Goal: Transaction & Acquisition: Purchase product/service

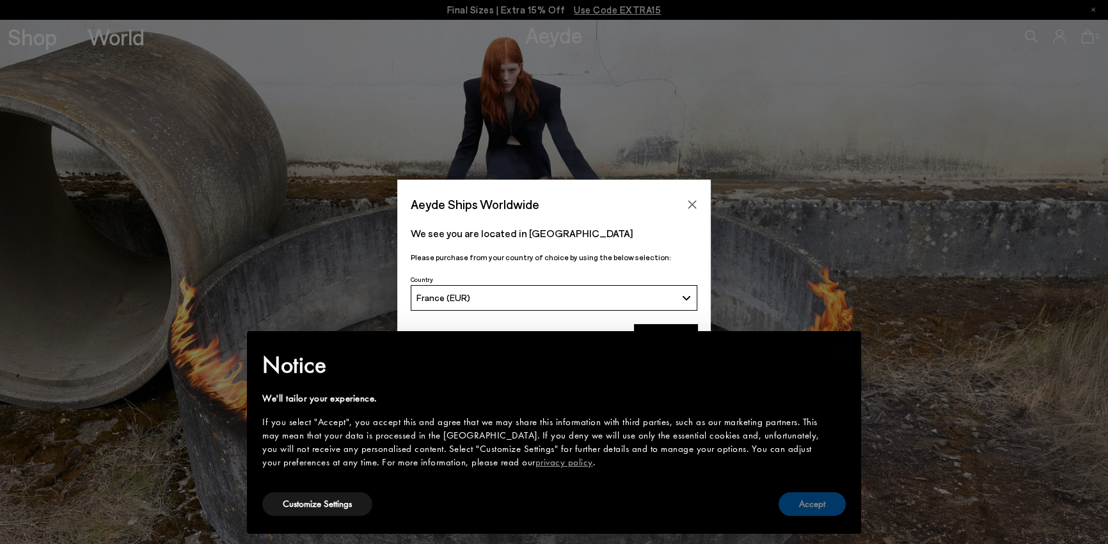
click at [813, 512] on button "Accept" at bounding box center [811, 504] width 67 height 24
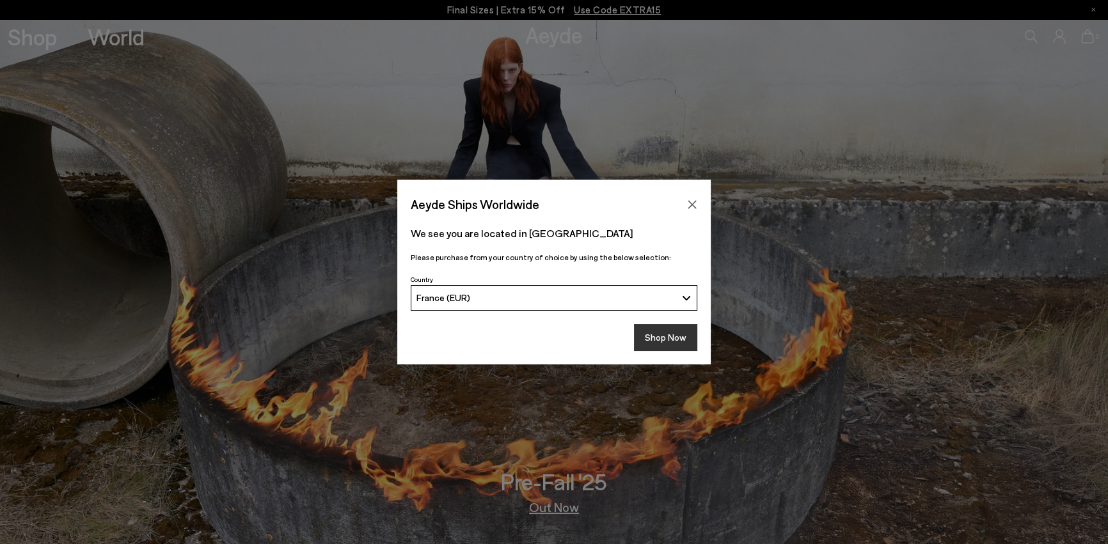
click at [675, 347] on button "Shop Now" at bounding box center [665, 337] width 63 height 27
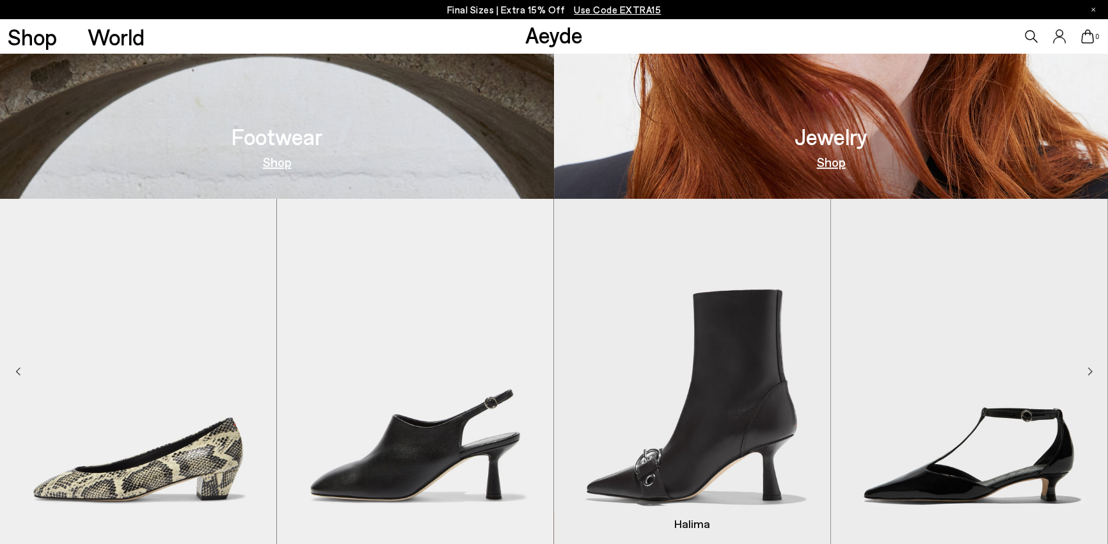
scroll to position [860, 0]
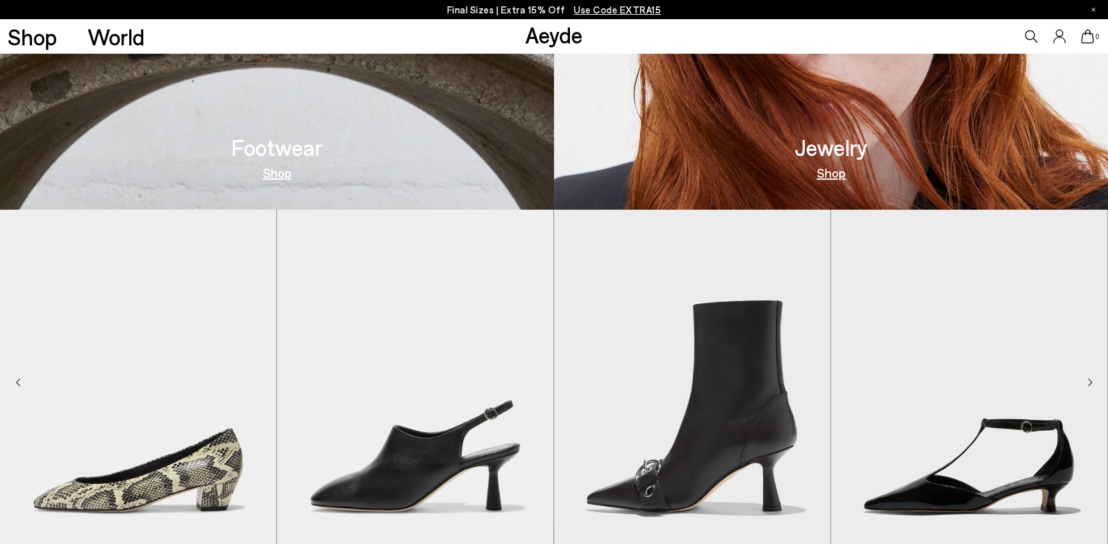
click at [274, 173] on link "Shop" at bounding box center [277, 172] width 29 height 13
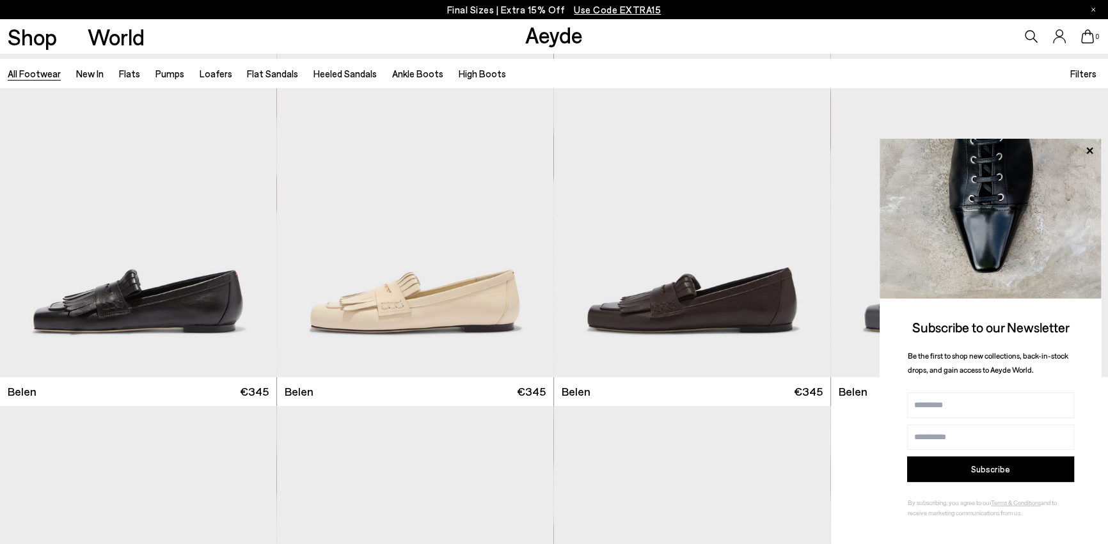
scroll to position [191, 0]
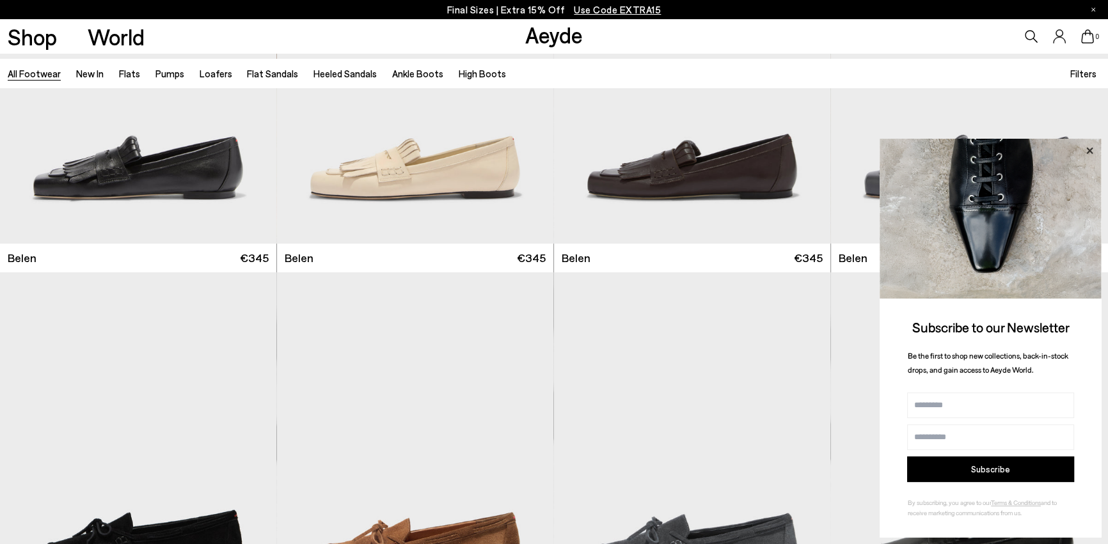
click at [1095, 143] on icon at bounding box center [1089, 151] width 17 height 17
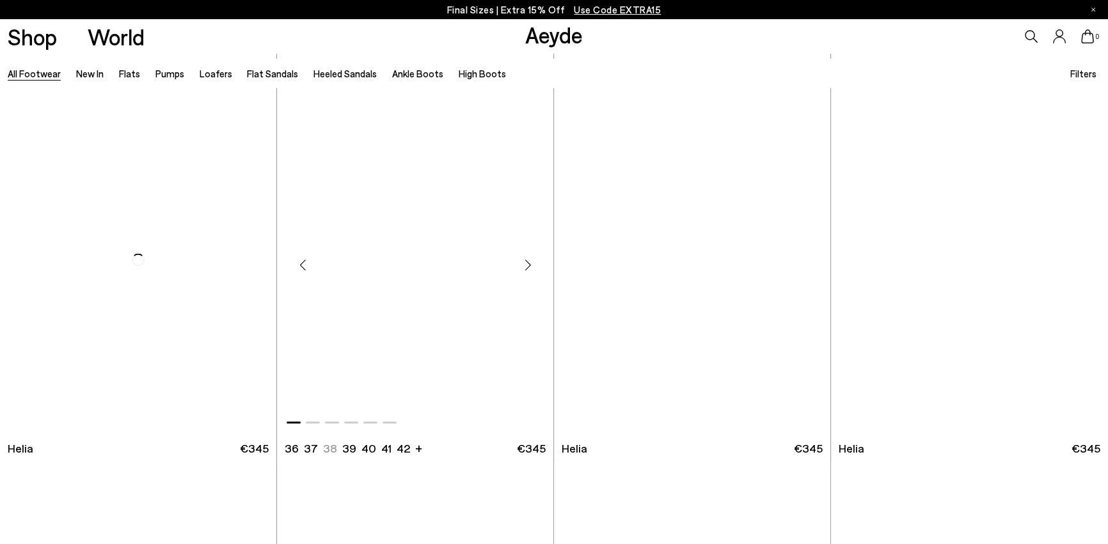
scroll to position [2645, 0]
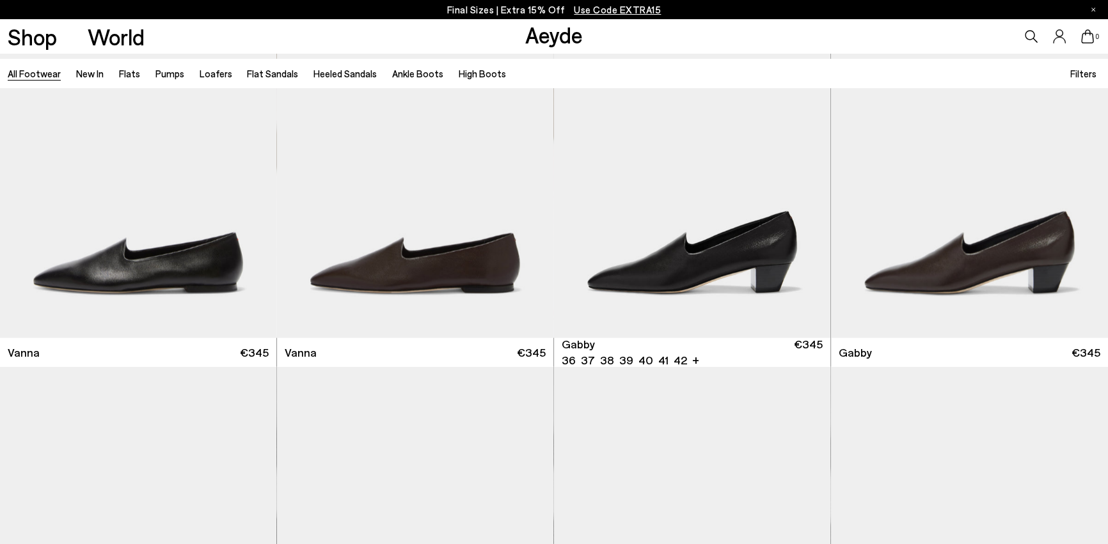
scroll to position [3310, 0]
